Goal: Task Accomplishment & Management: Manage account settings

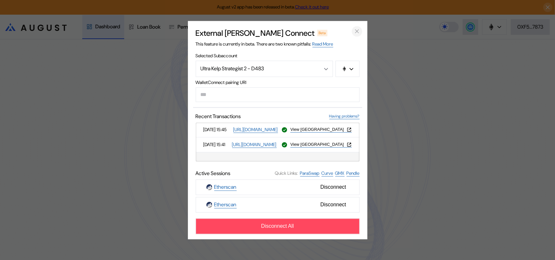
click at [357, 30] on icon "close modal" at bounding box center [356, 31] width 3 height 3
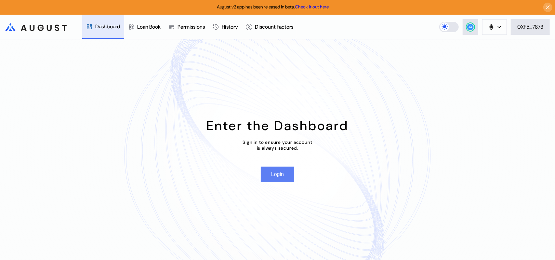
click at [277, 178] on button "Login" at bounding box center [277, 174] width 33 height 16
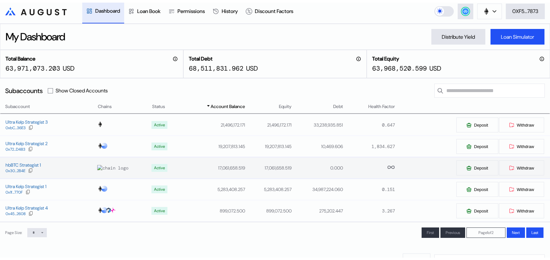
scroll to position [32, 0]
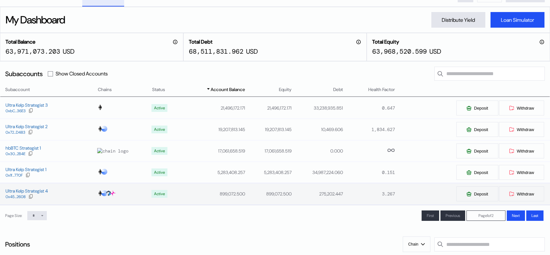
click at [41, 204] on td "Ultra Kelp Strategist 4 0x45...2608" at bounding box center [48, 193] width 97 height 21
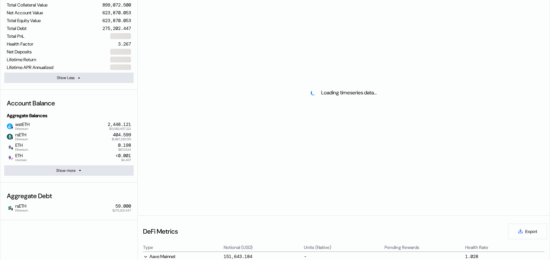
scroll to position [130, 0]
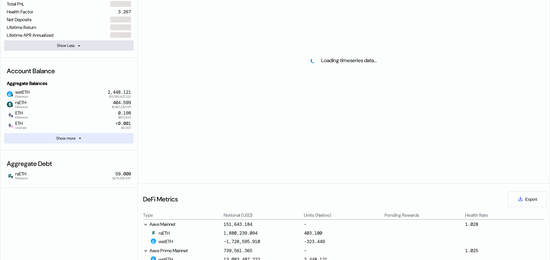
click at [73, 141] on div "Show more" at bounding box center [65, 137] width 19 height 5
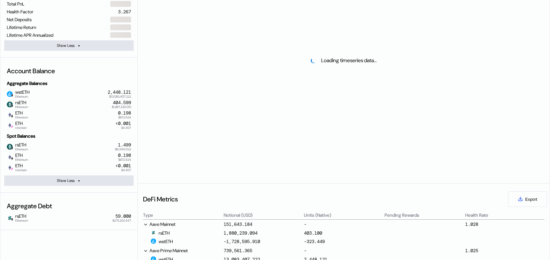
select select "*"
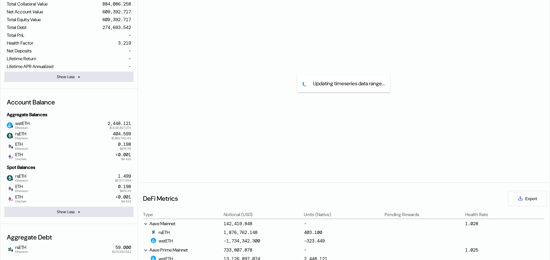
scroll to position [97, 0]
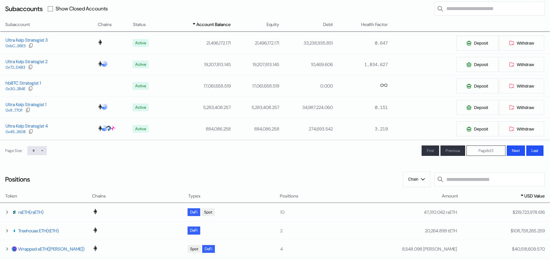
scroll to position [32, 0]
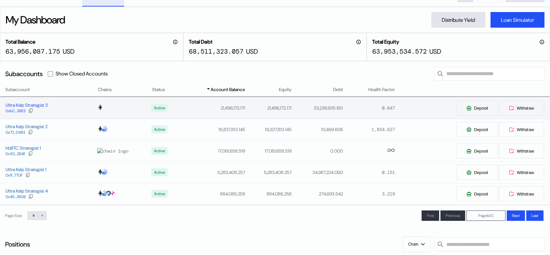
click at [42, 108] on div "Ultra Kelp Strategist 3" at bounding box center [27, 105] width 42 height 6
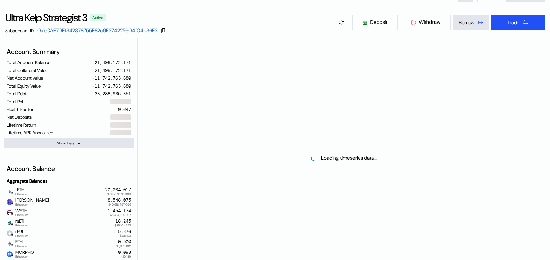
select select "*"
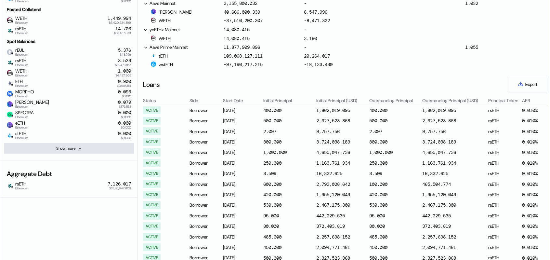
scroll to position [325, 0]
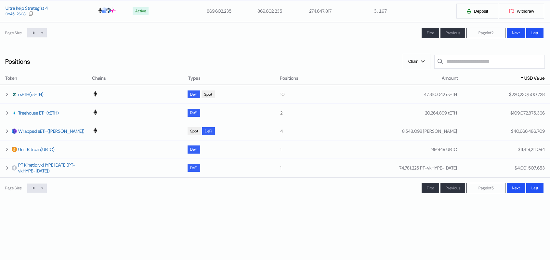
scroll to position [32, 0]
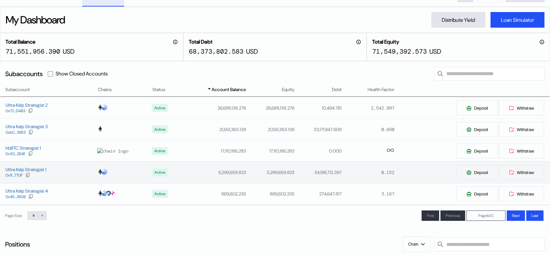
click at [62, 178] on div "Ultra Kelp Strategist 1 0x1f...770F" at bounding box center [48, 172] width 97 height 12
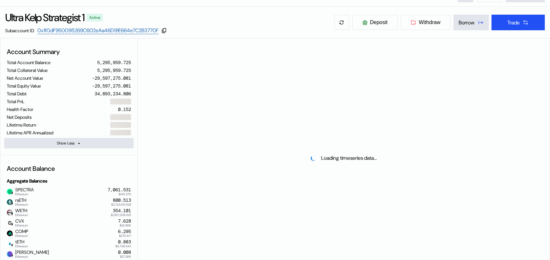
select select "*"
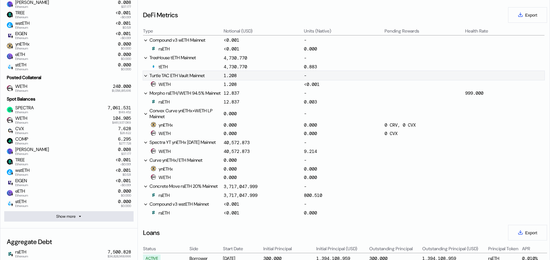
scroll to position [292, 0]
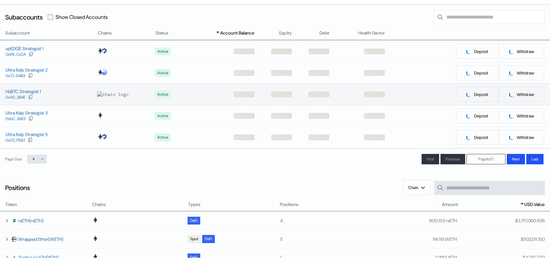
scroll to position [97, 0]
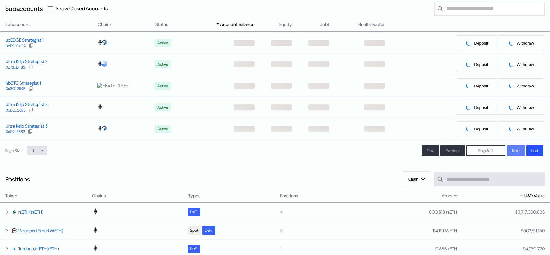
click at [518, 153] on span "Next" at bounding box center [516, 150] width 8 height 5
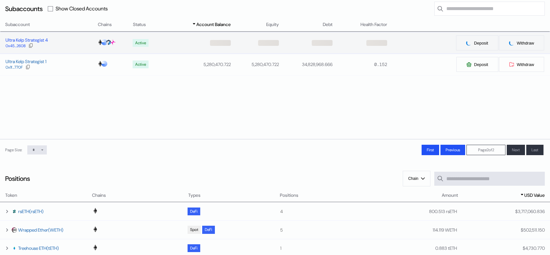
click at [36, 43] on div "Ultra Kelp Strategist 4" at bounding box center [27, 40] width 42 height 6
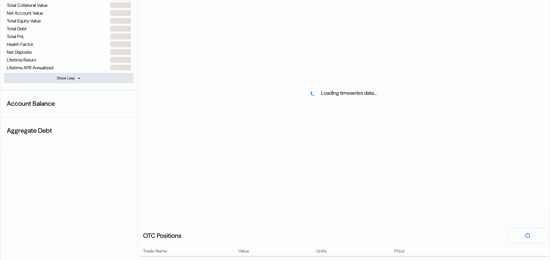
select select "*"
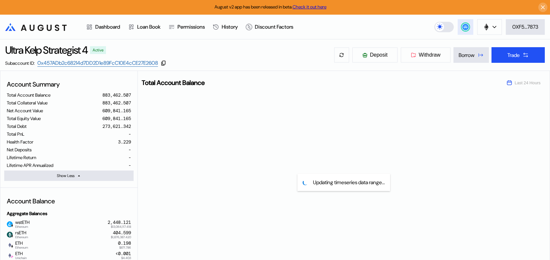
click at [464, 27] on icon at bounding box center [465, 26] width 4 height 3
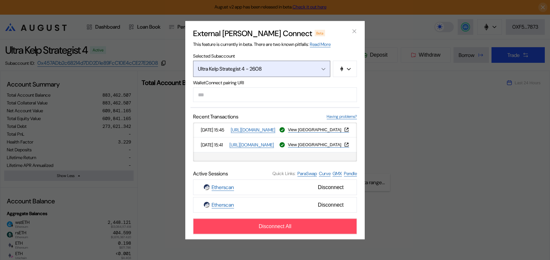
click at [255, 65] on div "Ultra Kelp Strategist 4 - 2608" at bounding box center [254, 68] width 113 height 7
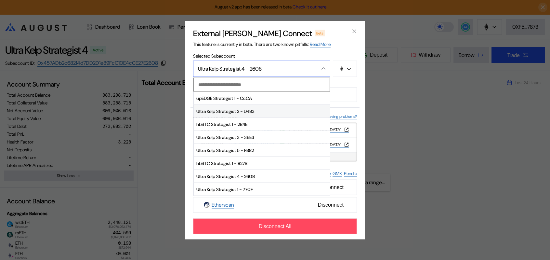
click at [239, 113] on span "Ultra Kelp Strategist 2 - D483" at bounding box center [262, 111] width 136 height 13
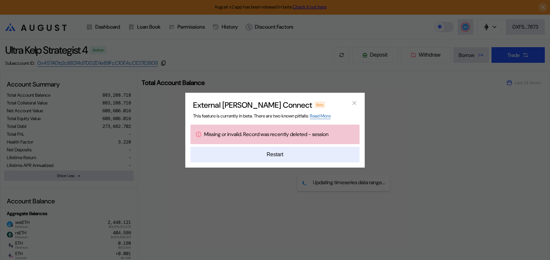
click at [279, 160] on button "Restart" at bounding box center [274, 155] width 169 height 16
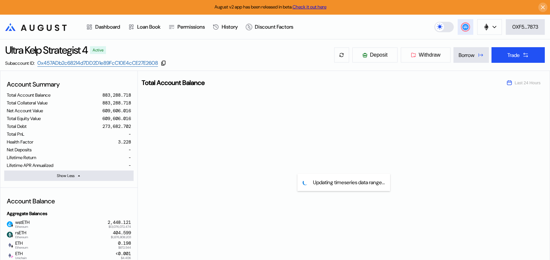
click at [464, 27] on circle at bounding box center [465, 27] width 6 height 6
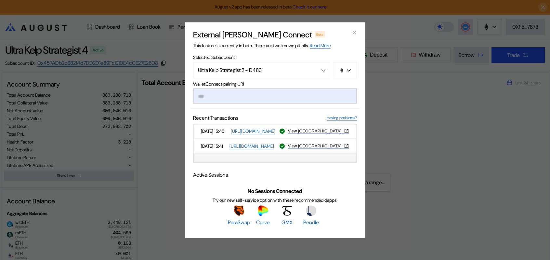
paste input "**********"
type input "**********"
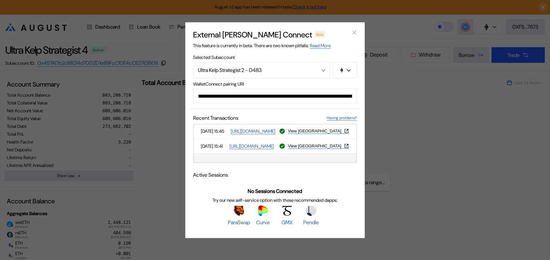
scroll to position [0, 385]
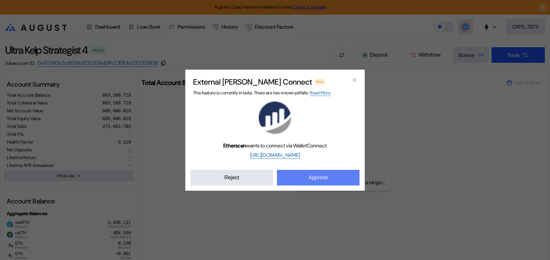
click at [309, 182] on button "Approve" at bounding box center [318, 178] width 83 height 16
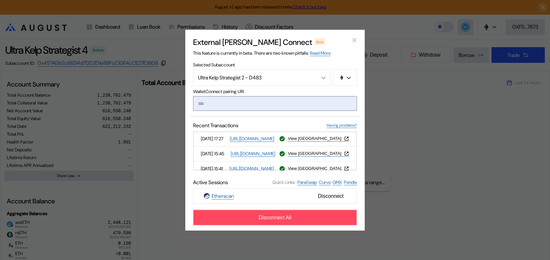
paste input "**********"
type input "**********"
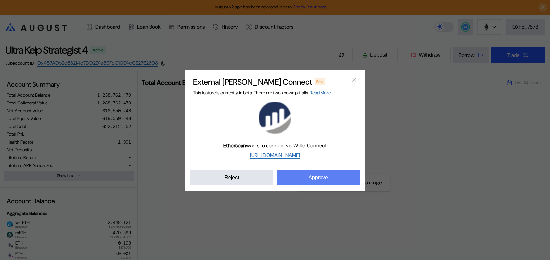
click at [329, 185] on button "Approve" at bounding box center [318, 178] width 83 height 16
